Goal: Navigation & Orientation: Find specific page/section

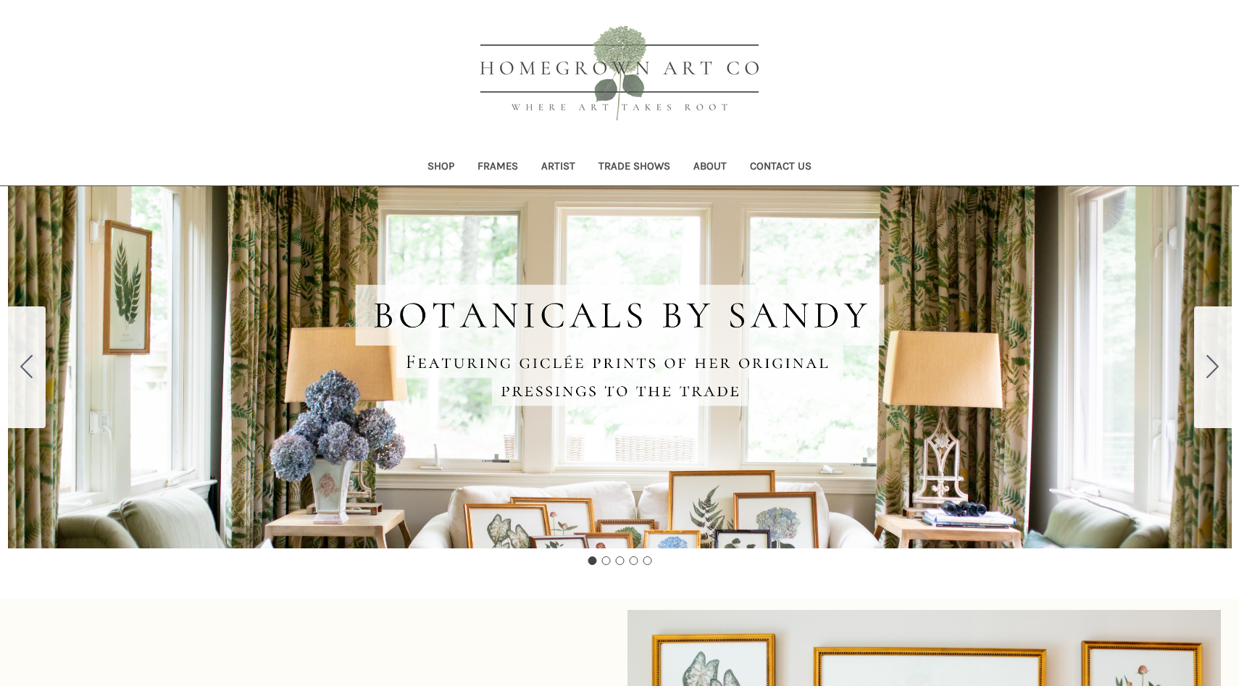
scroll to position [34, 0]
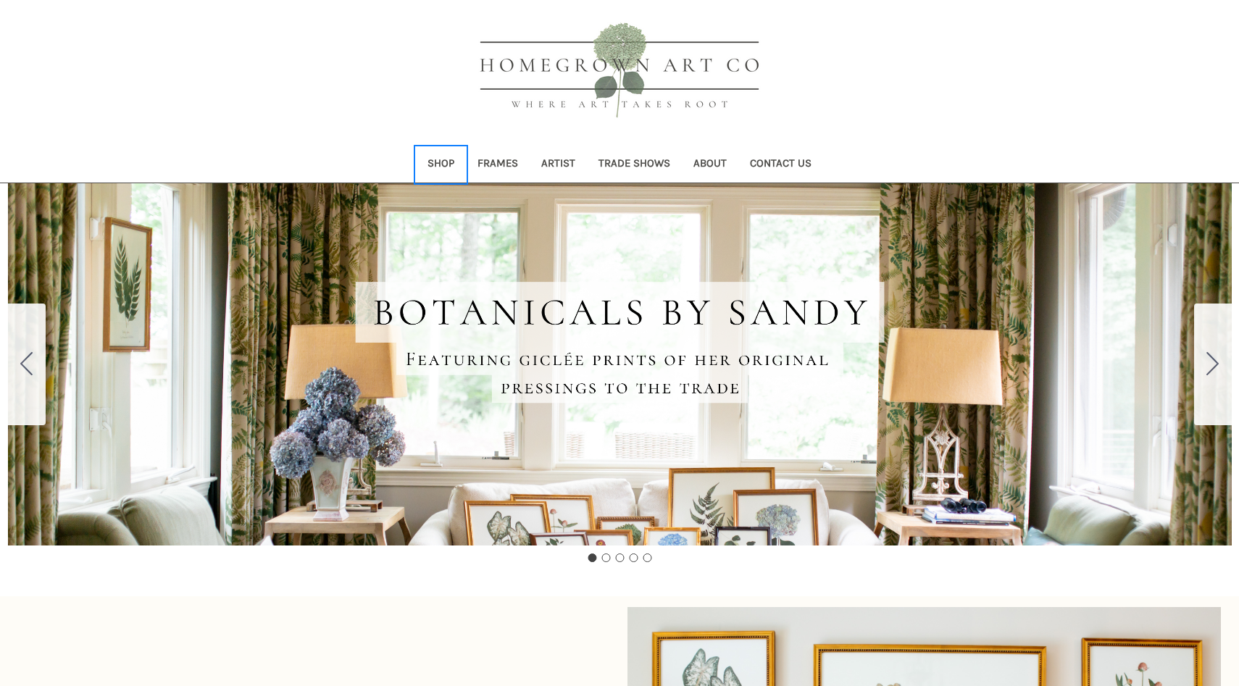
click at [441, 171] on link "Shop" at bounding box center [441, 165] width 50 height 36
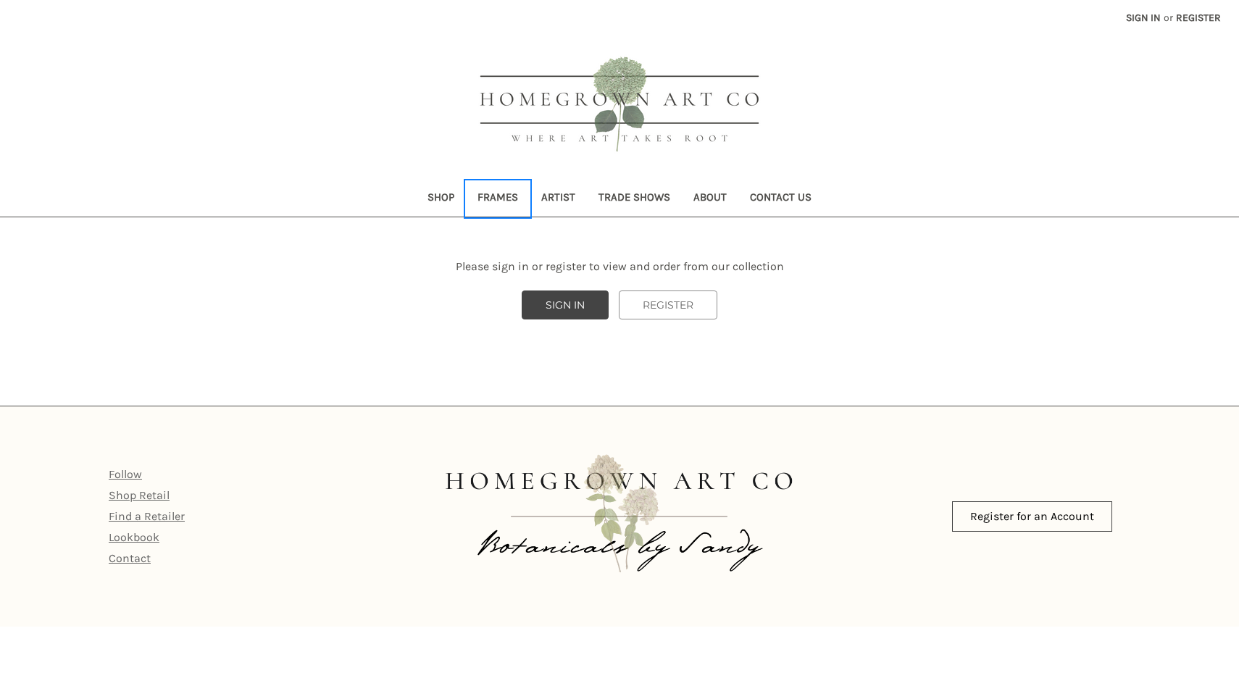
click at [494, 196] on link "Frames" at bounding box center [498, 199] width 64 height 36
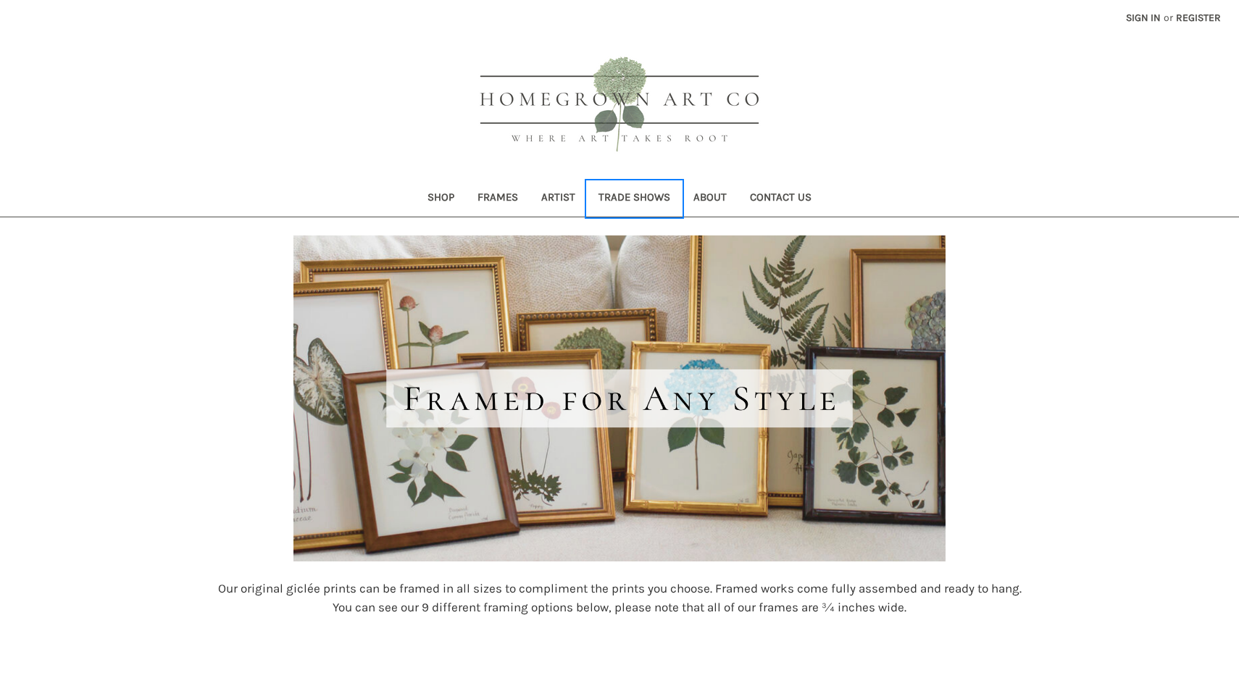
click at [626, 201] on link "Trade Shows" at bounding box center [634, 199] width 95 height 36
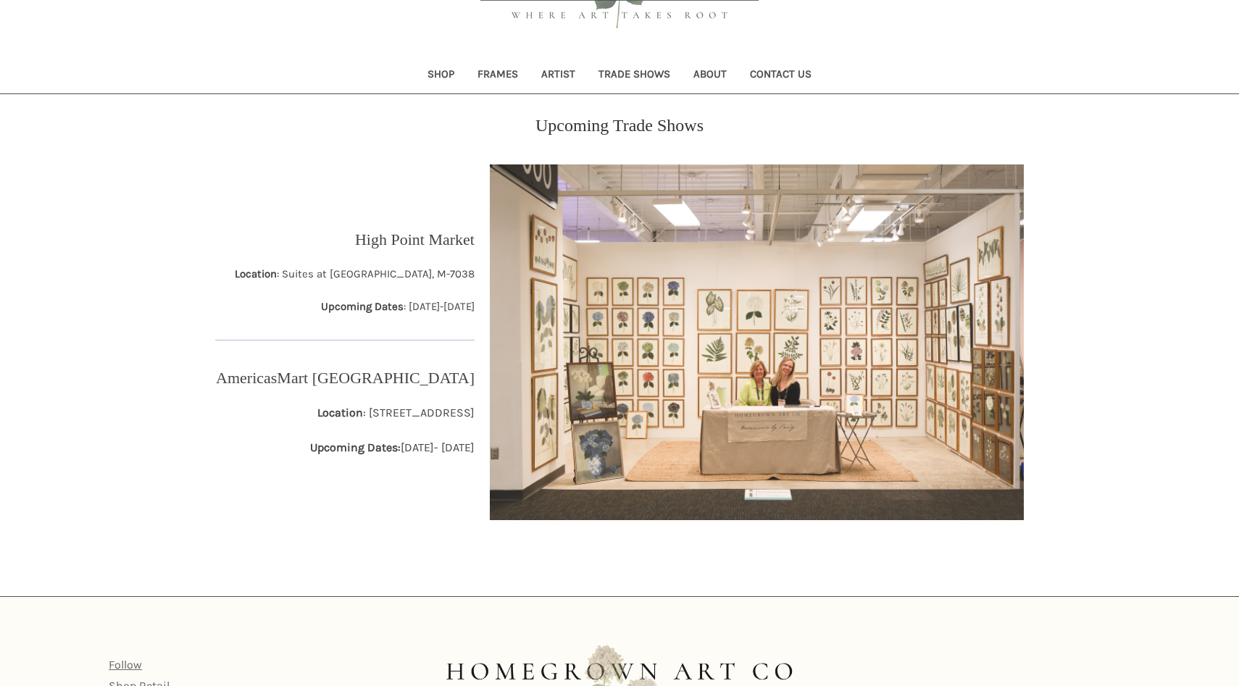
scroll to position [254, 0]
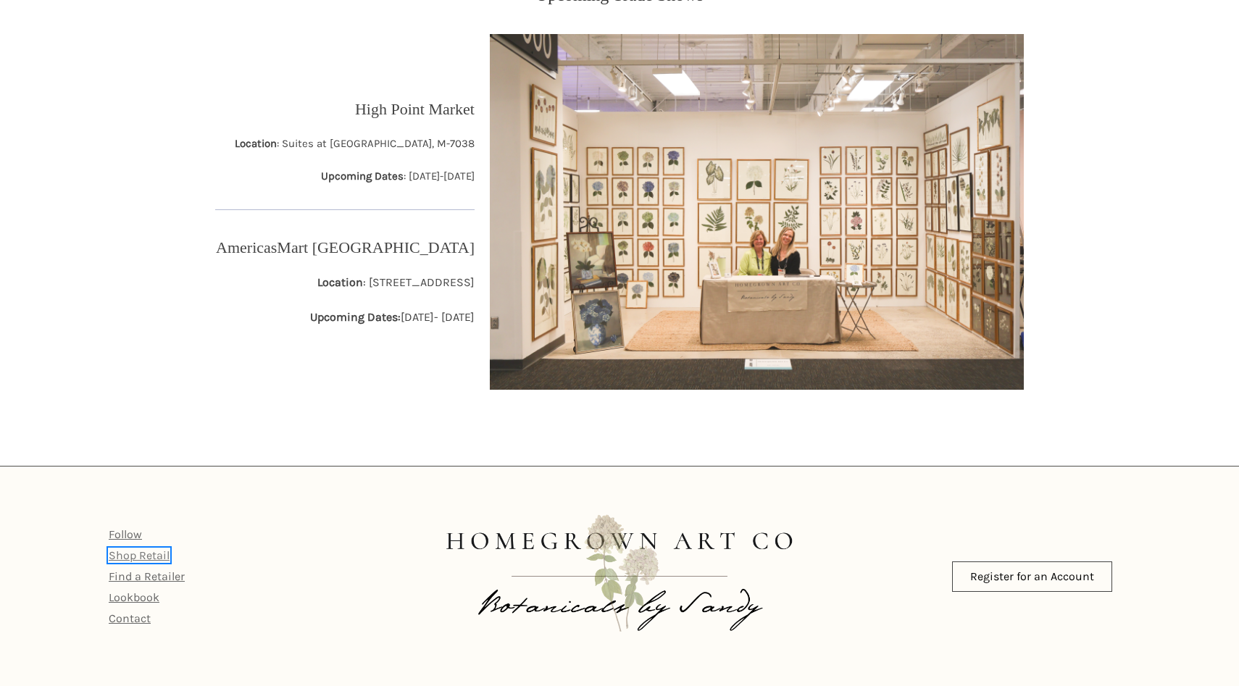
click at [154, 555] on link "Shop Retail" at bounding box center [139, 556] width 61 height 14
